Goal: Task Accomplishment & Management: Manage account settings

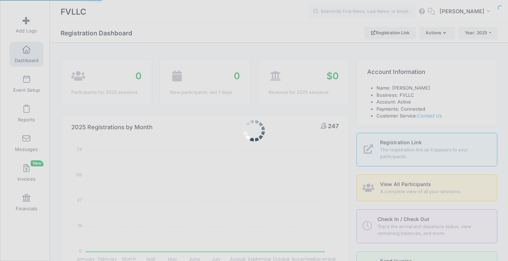
select select
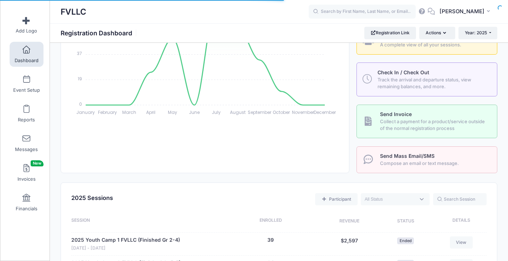
scroll to position [249, 0]
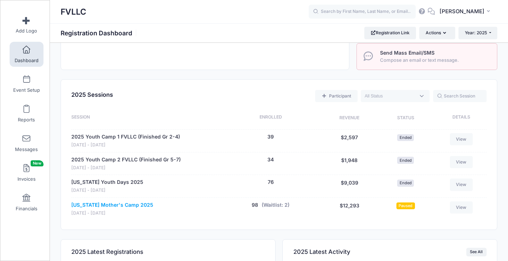
click at [129, 203] on link "[US_STATE] Mother's Camp 2025" at bounding box center [112, 204] width 82 height 7
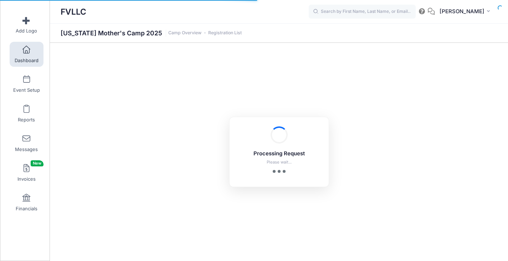
select select "10"
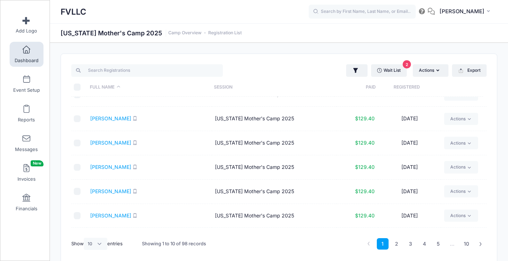
scroll to position [71, 0]
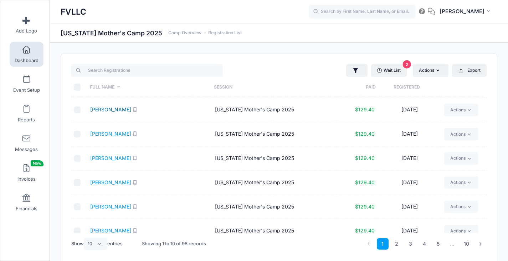
click at [108, 109] on link "[PERSON_NAME]" at bounding box center [110, 109] width 41 height 6
click at [25, 57] on link "Dashboard" at bounding box center [27, 54] width 34 height 25
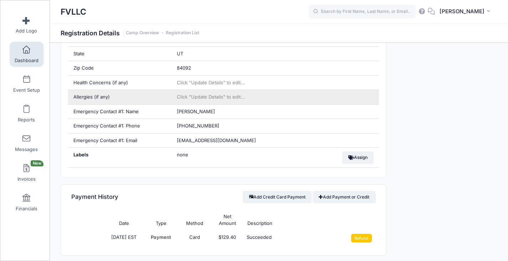
scroll to position [356, 0]
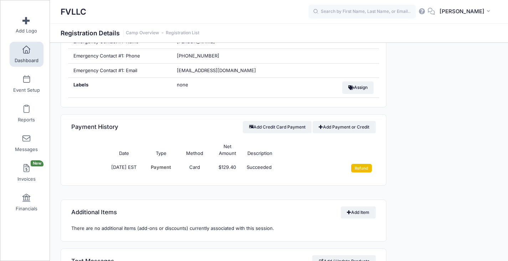
click at [356, 169] on input "Refund" at bounding box center [361, 168] width 21 height 9
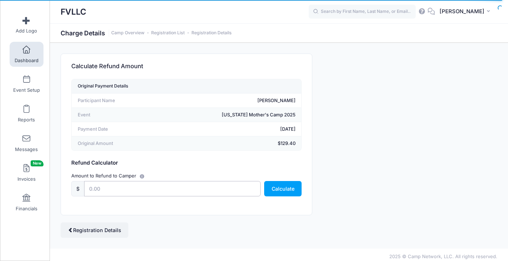
click at [125, 187] on input "text" at bounding box center [172, 188] width 176 height 15
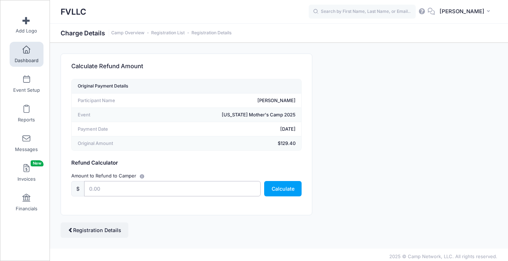
type input "129.40"
click at [280, 190] on button "Calculate" at bounding box center [282, 188] width 37 height 15
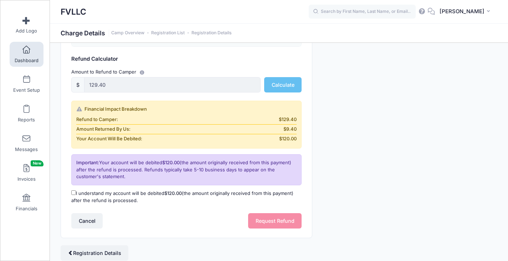
scroll to position [130, 0]
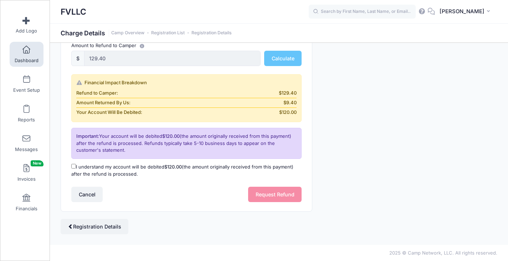
click at [93, 168] on label "I understand my account will be debited $120.00 (the amount originally received…" at bounding box center [186, 170] width 230 height 14
click at [76, 168] on input "I understand my account will be debited $120.00 (the amount originally received…" at bounding box center [73, 166] width 5 height 5
checkbox input "true"
click at [262, 195] on button "Request Refund" at bounding box center [274, 193] width 53 height 15
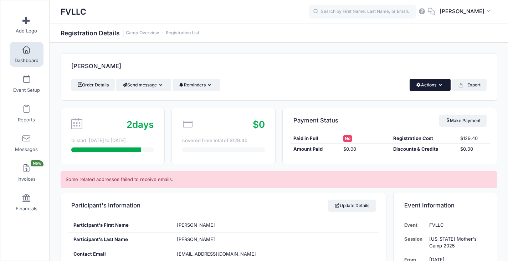
click at [441, 85] on icon "button" at bounding box center [442, 85] width 6 height 0
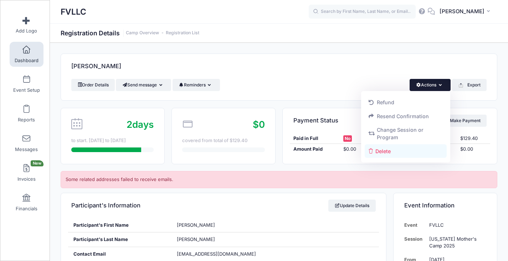
click at [385, 154] on link "Delete" at bounding box center [406, 151] width 82 height 14
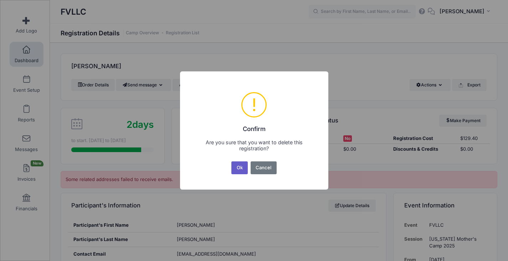
click at [234, 165] on button "Ok" at bounding box center [239, 167] width 16 height 13
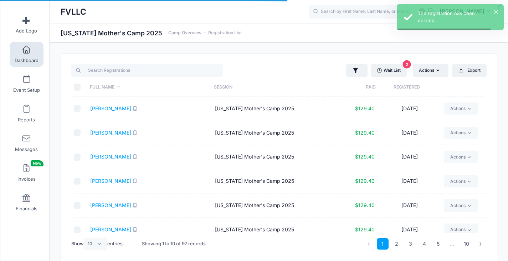
select select "10"
click at [15, 58] on span "Dashboard" at bounding box center [27, 60] width 24 height 6
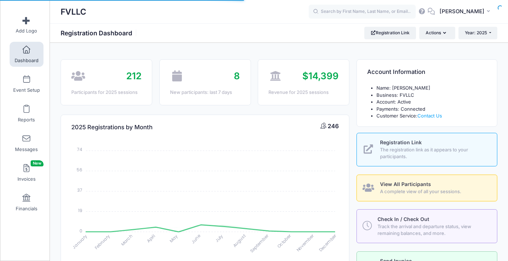
select select
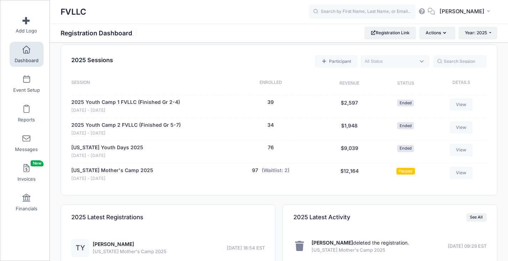
scroll to position [321, 0]
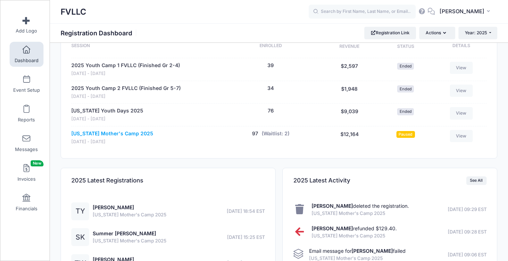
click at [143, 132] on link "[US_STATE] Mother's Camp 2025" at bounding box center [112, 133] width 82 height 7
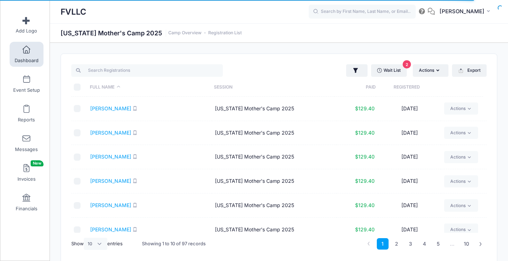
scroll to position [105, 0]
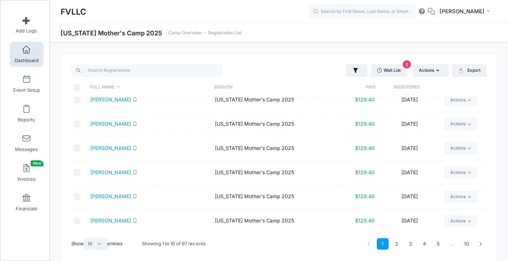
click at [102, 242] on select "All 10 25 50" at bounding box center [96, 243] width 24 height 12
select select "50"
click at [85, 237] on select "All 10 25 50" at bounding box center [96, 243] width 24 height 12
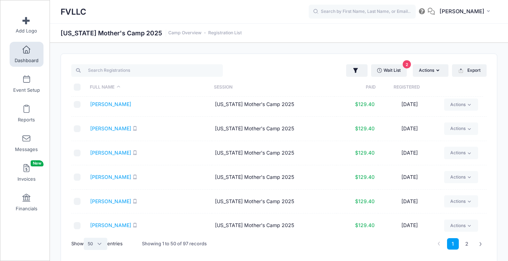
scroll to position [1072, 0]
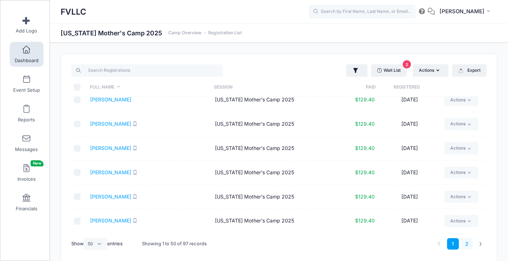
click at [465, 244] on link "2" at bounding box center [467, 244] width 12 height 12
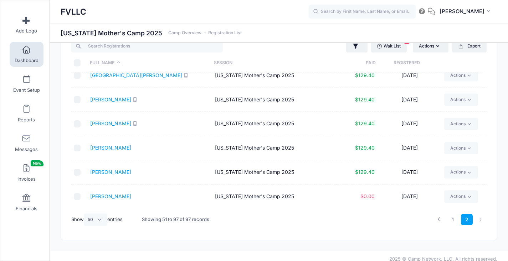
scroll to position [31, 0]
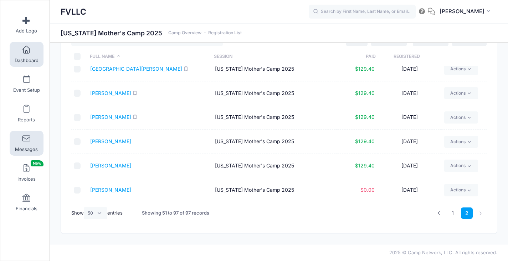
click at [29, 141] on link "Messages" at bounding box center [27, 142] width 34 height 25
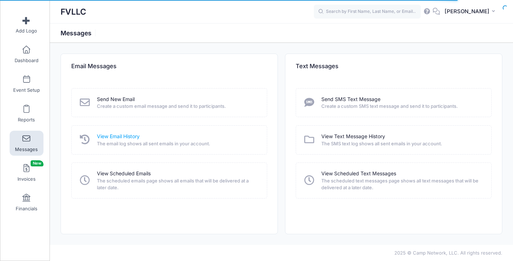
click at [109, 135] on link "View Email History" at bounding box center [118, 136] width 43 height 7
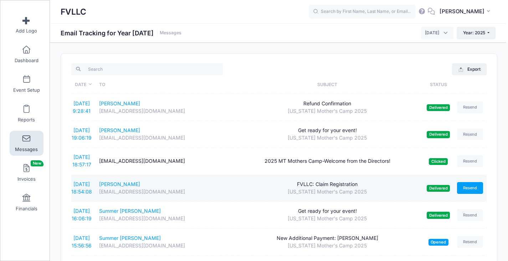
click at [464, 186] on link "Resend" at bounding box center [470, 188] width 26 height 12
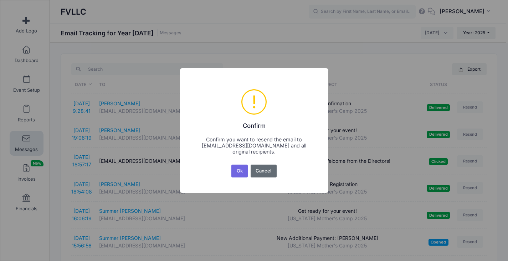
click at [262, 168] on button "Cancel" at bounding box center [264, 170] width 26 height 13
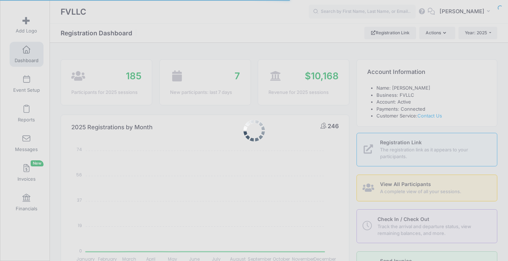
select select
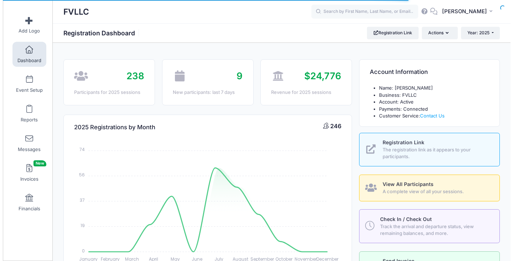
scroll to position [143, 0]
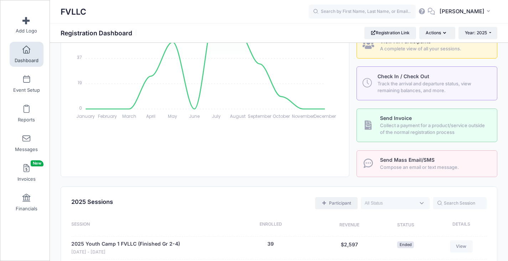
click at [345, 204] on link "Participant" at bounding box center [336, 203] width 42 height 12
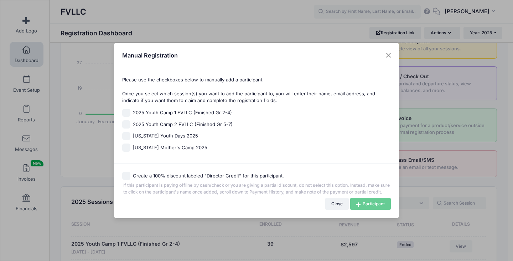
click at [167, 144] on span "Montana Mother's Camp 2025" at bounding box center [170, 147] width 74 height 7
click at [130, 143] on input "Montana Mother's Camp 2025" at bounding box center [126, 147] width 8 height 8
checkbox input "true"
click at [363, 210] on link "Participant" at bounding box center [370, 203] width 41 height 12
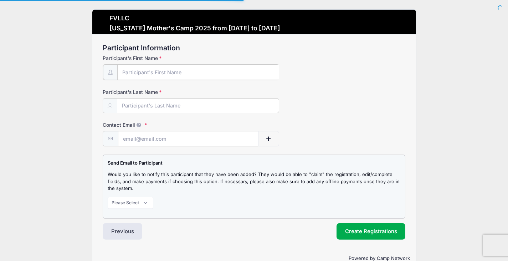
click at [153, 66] on input "Participant's First Name" at bounding box center [198, 72] width 162 height 15
type input "[PERSON_NAME]"
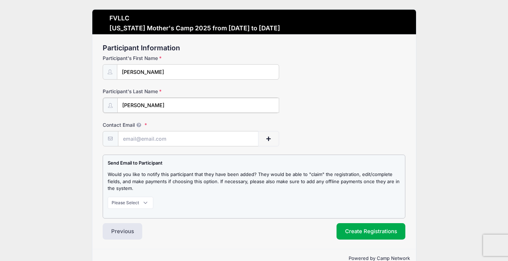
type input "[PERSON_NAME]"
type input "[EMAIL_ADDRESS][DOMAIN_NAME]"
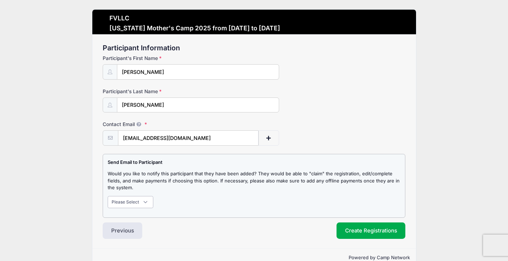
click at [148, 204] on select "Please Select Don't Notify Notify" at bounding box center [131, 202] width 46 height 12
select select "1"
click at [108, 196] on select "Please Select Don't Notify Notify" at bounding box center [131, 202] width 46 height 12
click at [350, 232] on button "Create Registrations" at bounding box center [370, 230] width 69 height 16
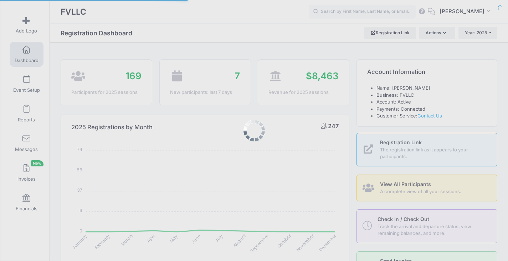
select select
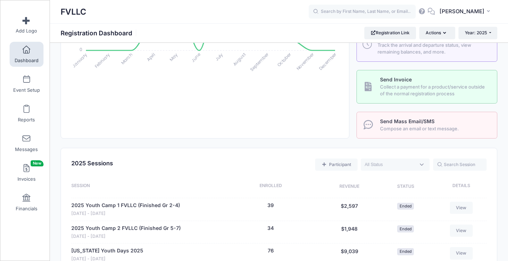
scroll to position [214, 0]
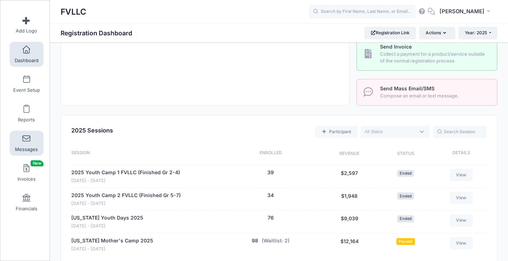
click at [26, 143] on link "Messages" at bounding box center [27, 142] width 34 height 25
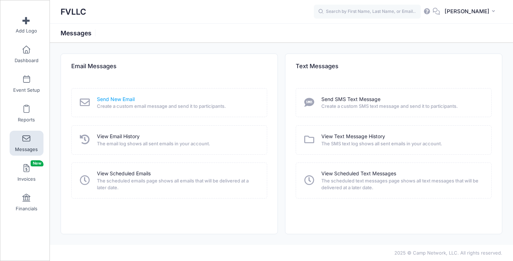
click at [118, 99] on link "Send New Email" at bounding box center [116, 99] width 38 height 7
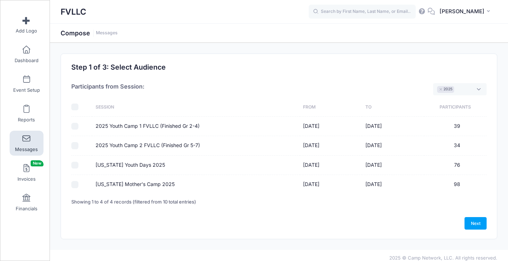
click at [19, 139] on link "Messages" at bounding box center [27, 142] width 34 height 25
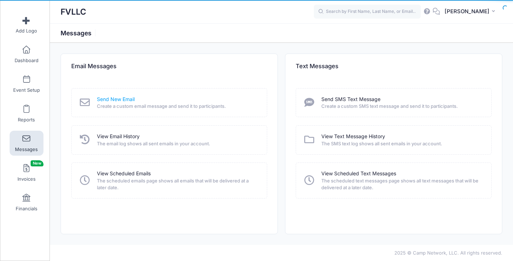
click at [99, 97] on link "Send New Email" at bounding box center [116, 99] width 38 height 7
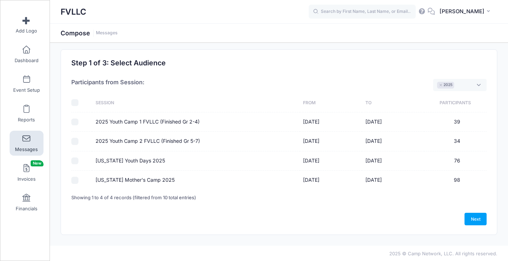
scroll to position [5, 0]
click at [73, 180] on input "Montana Mother's Camp 2025" at bounding box center [74, 179] width 7 height 7
checkbox input "true"
click at [477, 215] on link "Next" at bounding box center [475, 218] width 22 height 12
select select "50"
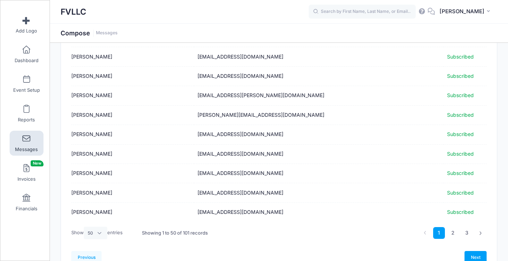
scroll to position [894, 0]
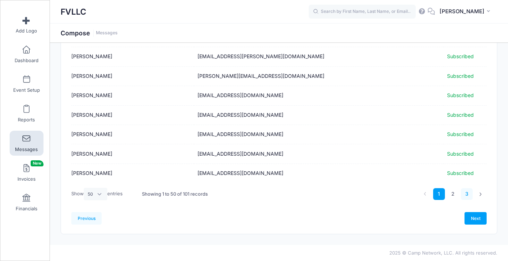
click at [463, 194] on link "3" at bounding box center [467, 194] width 12 height 12
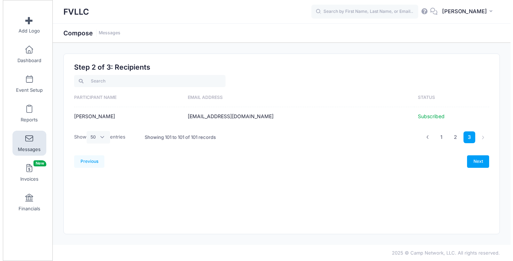
scroll to position [0, 0]
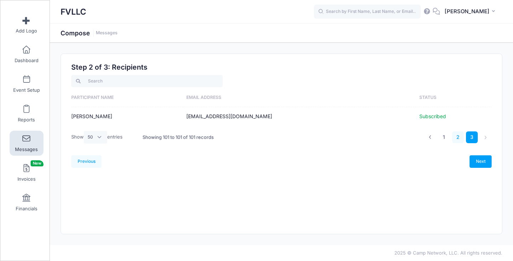
click at [457, 137] on link "2" at bounding box center [458, 137] width 12 height 12
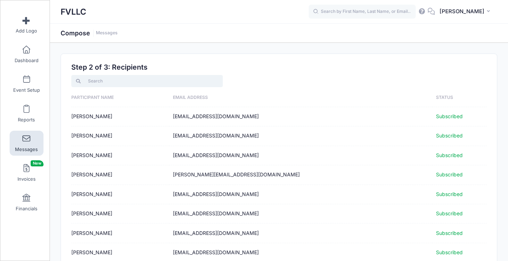
click at [122, 82] on input "search" at bounding box center [146, 81] width 151 height 12
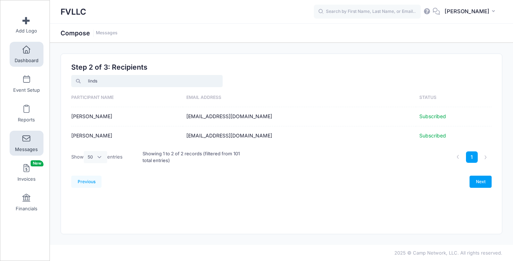
type input "linds"
click at [20, 54] on link "Dashboard" at bounding box center [27, 54] width 34 height 25
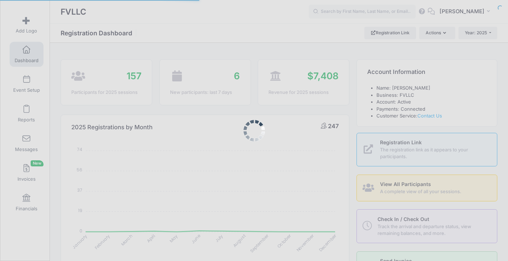
select select
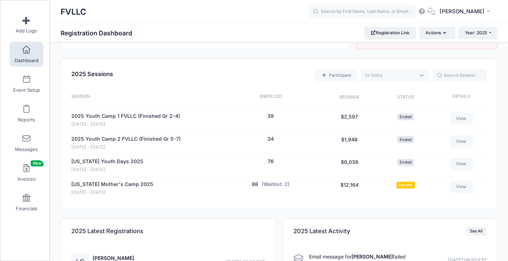
scroll to position [321, 0]
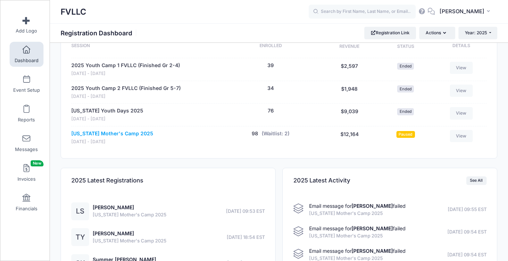
click at [124, 134] on link "[US_STATE] Mother's Camp 2025" at bounding box center [112, 133] width 82 height 7
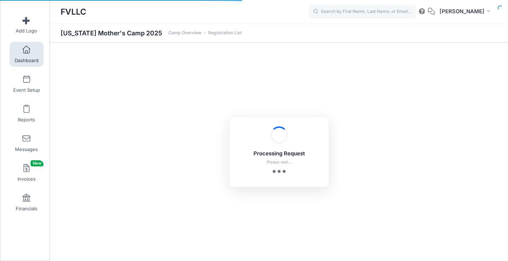
select select "10"
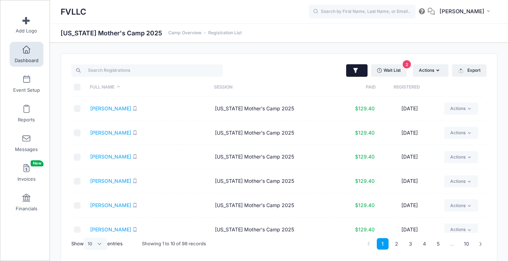
click at [349, 69] on button "button" at bounding box center [357, 70] width 22 height 13
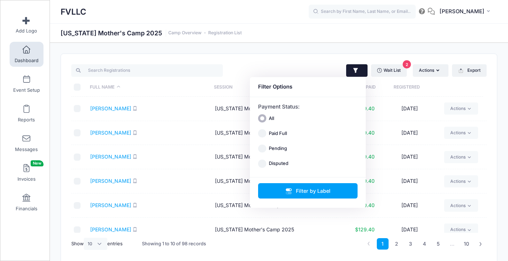
click at [312, 53] on div "Wait List 2 Actions Assign Labels Send Email Send SMS Send Payment Reminder Sen…" at bounding box center [279, 158] width 437 height 211
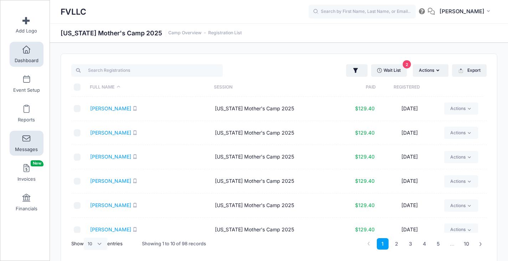
click at [28, 143] on link "Messages" at bounding box center [27, 142] width 34 height 25
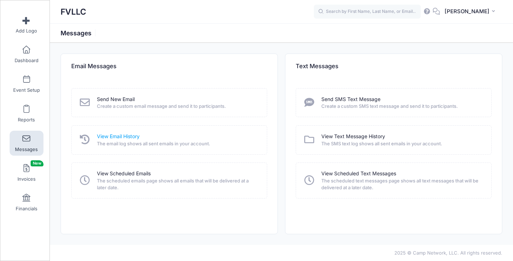
click at [125, 135] on link "View Email History" at bounding box center [118, 136] width 43 height 7
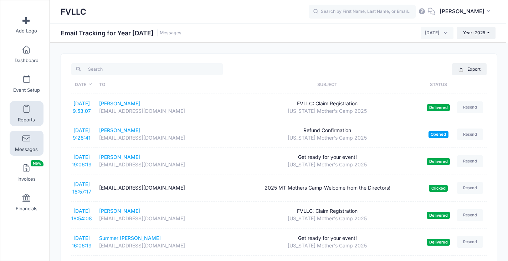
click at [28, 117] on span "Reports" at bounding box center [26, 120] width 17 height 6
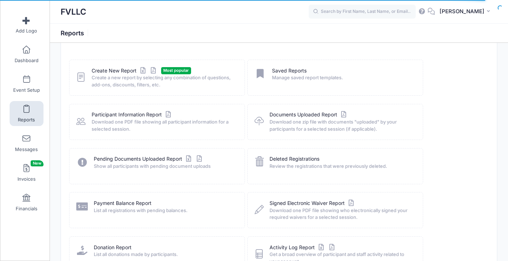
scroll to position [71, 0]
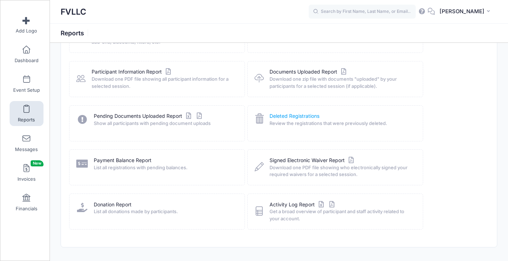
click at [290, 116] on link "Deleted Registrations" at bounding box center [294, 115] width 50 height 7
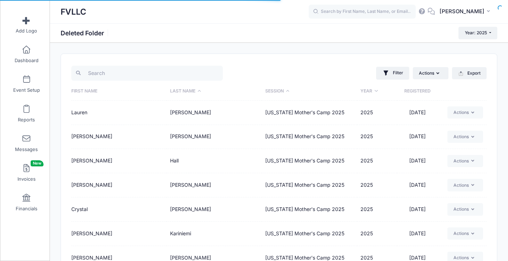
select select "50"
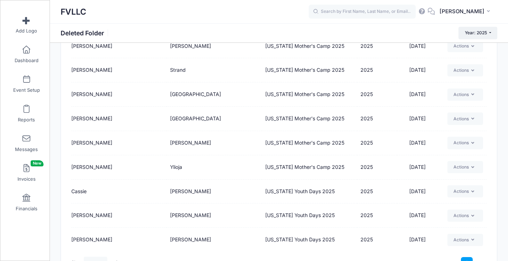
scroll to position [392, 0]
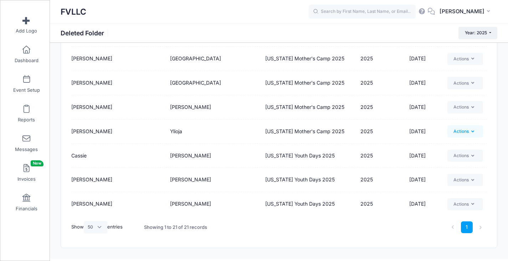
click at [468, 132] on button "Actions" at bounding box center [465, 131] width 36 height 12
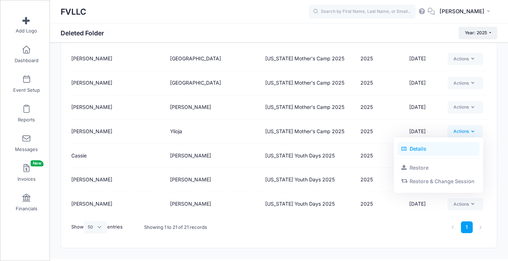
click at [418, 148] on link "Details" at bounding box center [438, 149] width 82 height 14
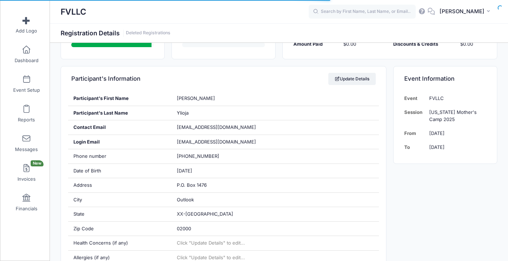
scroll to position [107, 0]
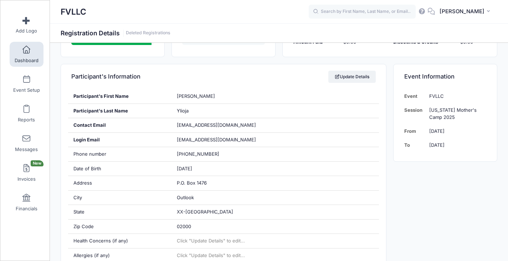
click at [20, 55] on link "Dashboard" at bounding box center [27, 54] width 34 height 25
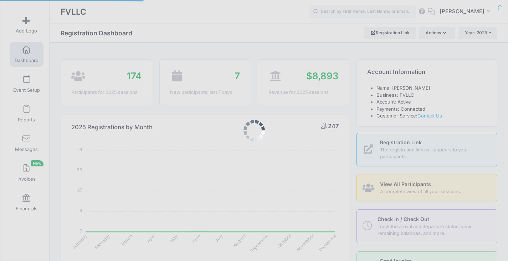
select select
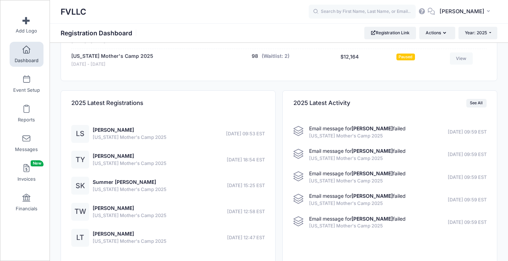
scroll to position [428, 0]
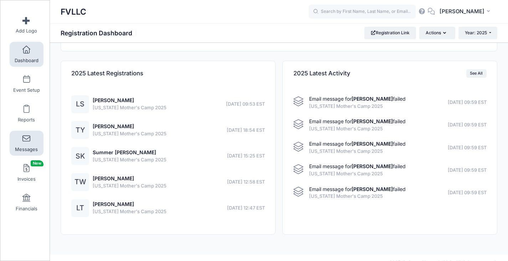
click at [32, 144] on link "Messages" at bounding box center [27, 142] width 34 height 25
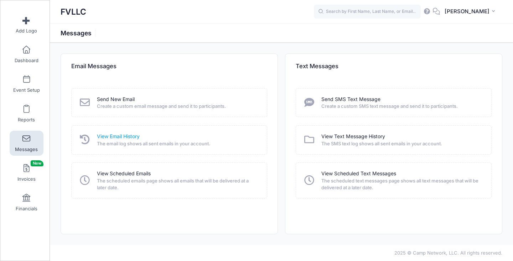
click at [110, 135] on link "View Email History" at bounding box center [118, 136] width 43 height 7
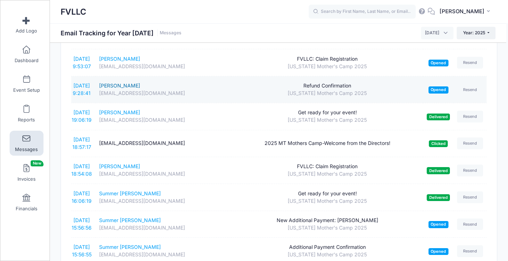
scroll to position [71, 0]
